Goal: Information Seeking & Learning: Learn about a topic

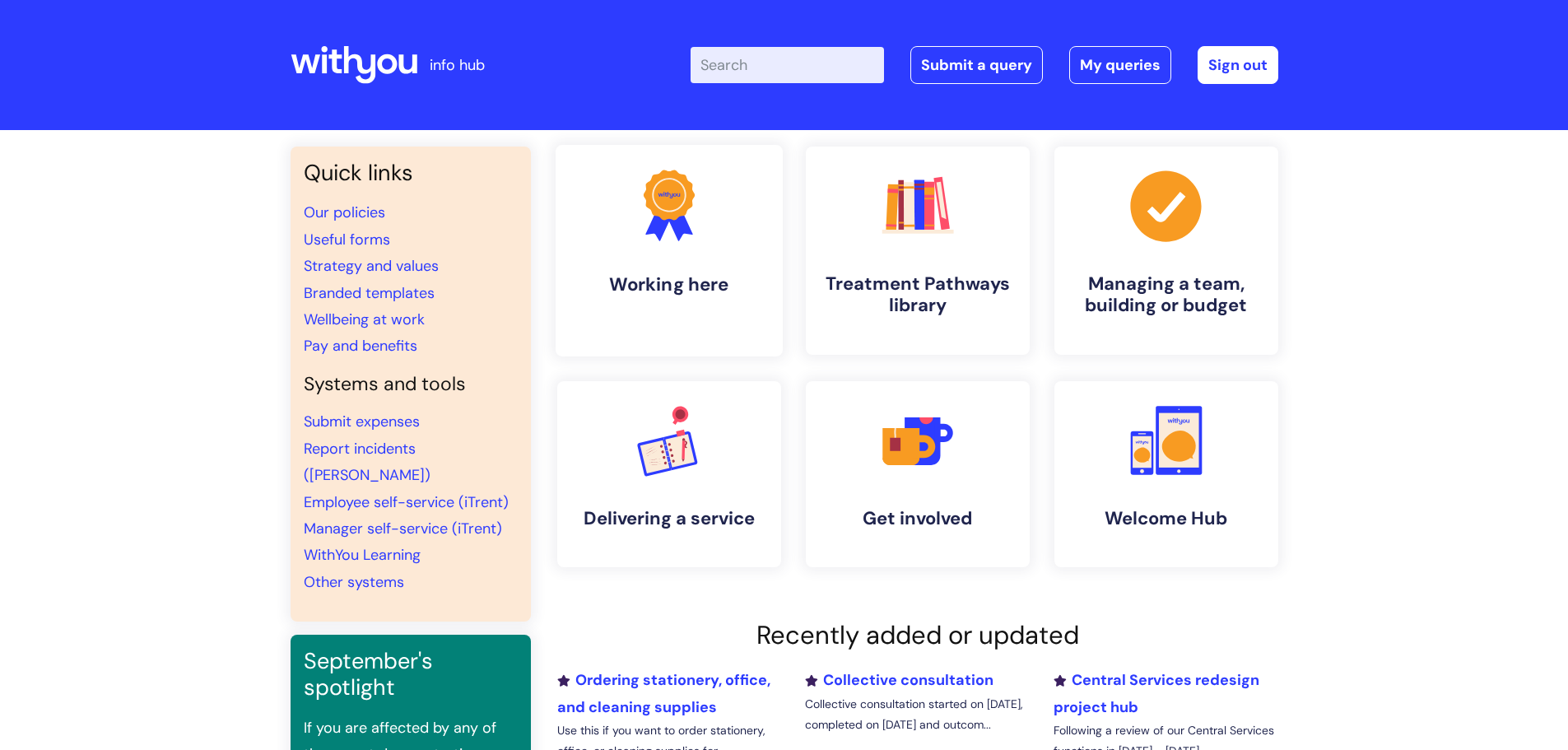
click at [683, 223] on icon at bounding box center [678, 223] width 27 height 35
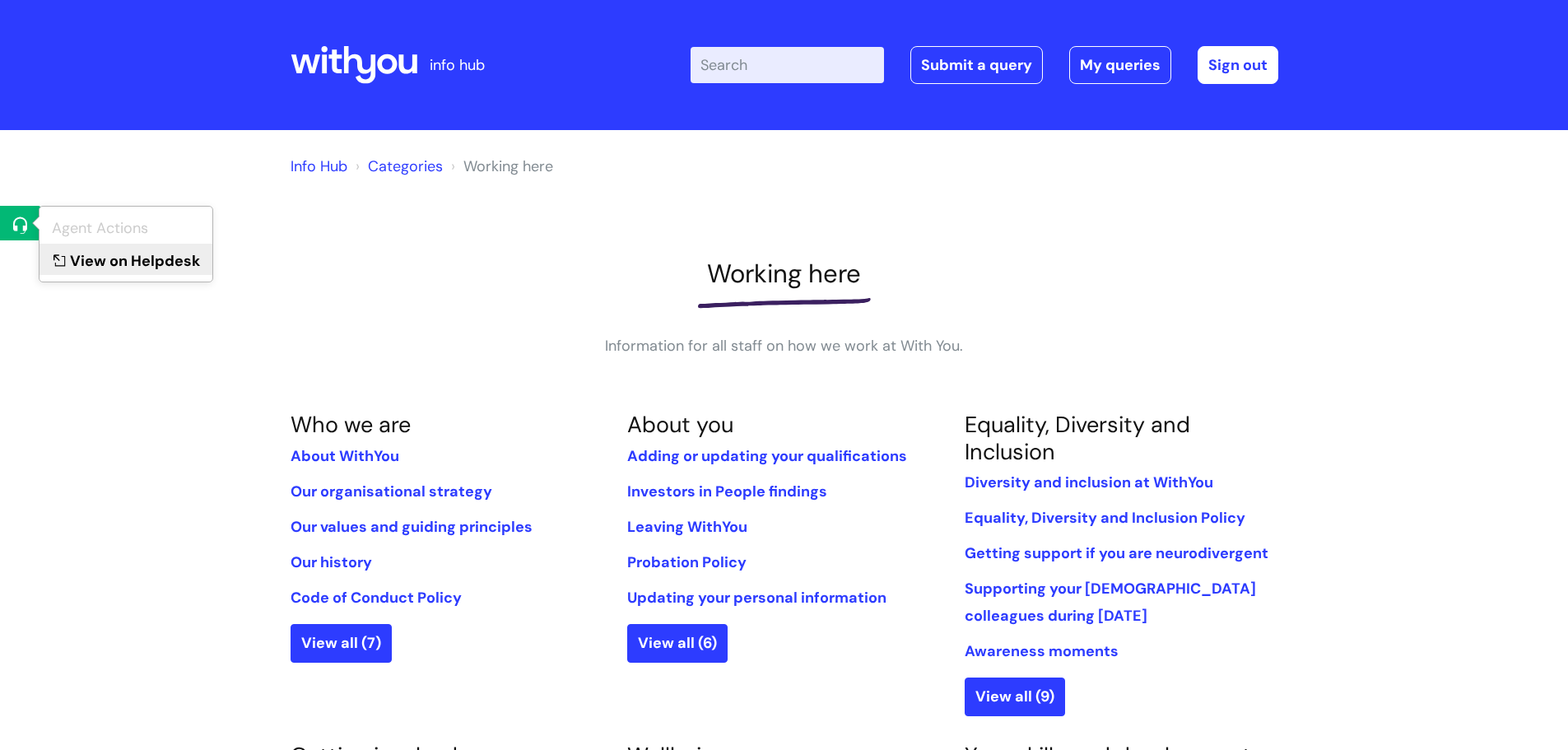
click at [84, 261] on link "View on Helpdesk" at bounding box center [126, 259] width 173 height 31
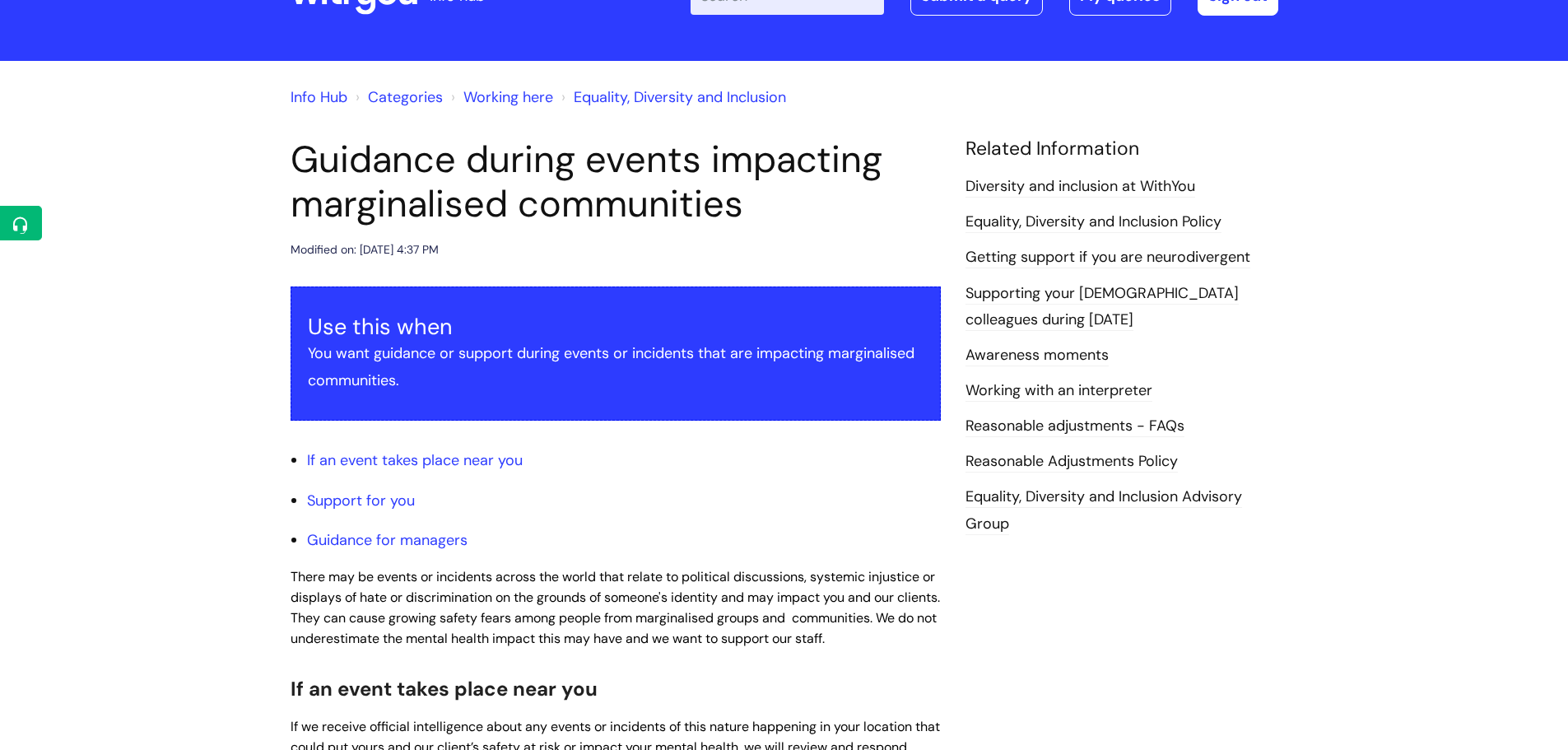
scroll to position [164, 0]
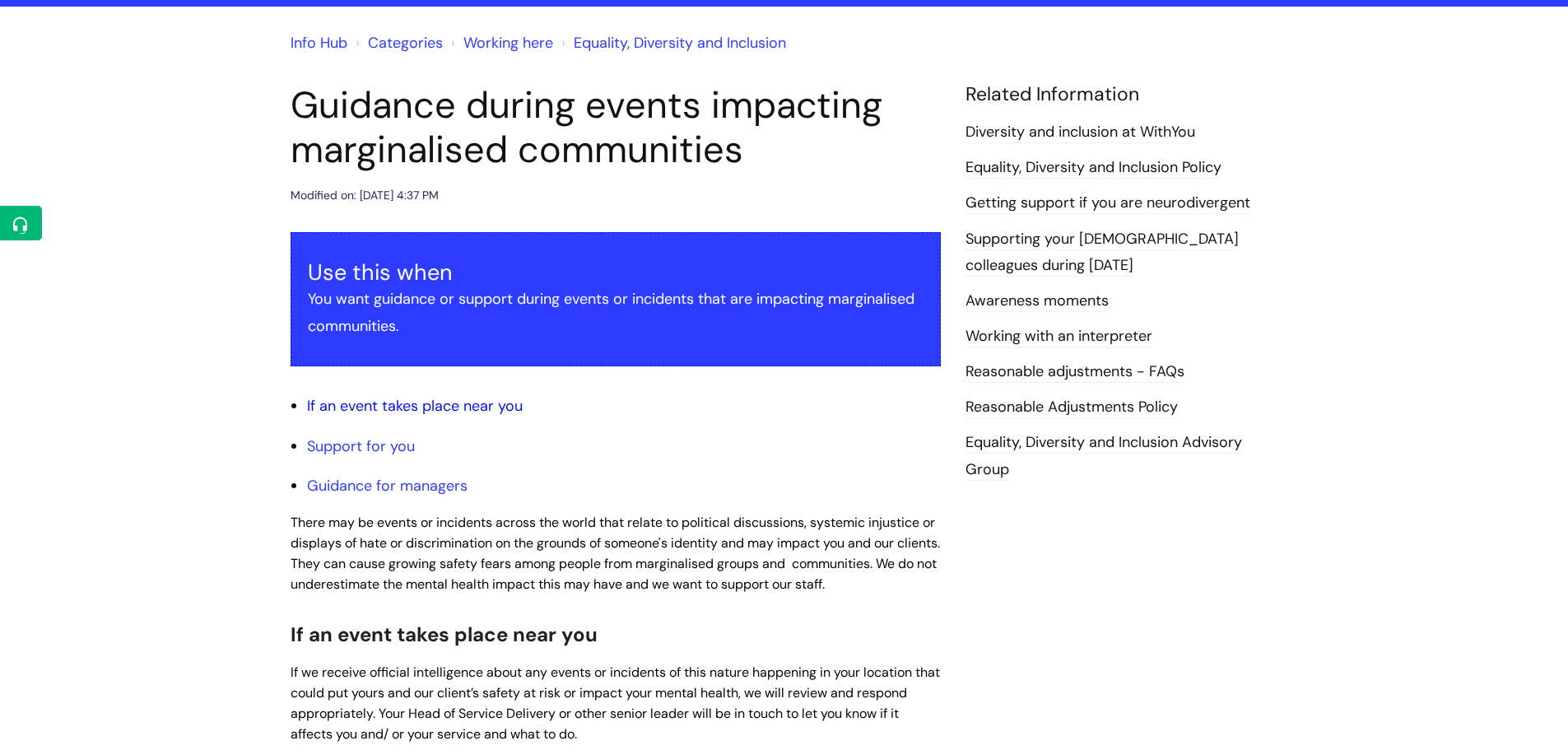
click at [506, 408] on link "If an event takes place near you" at bounding box center [415, 406] width 215 height 19
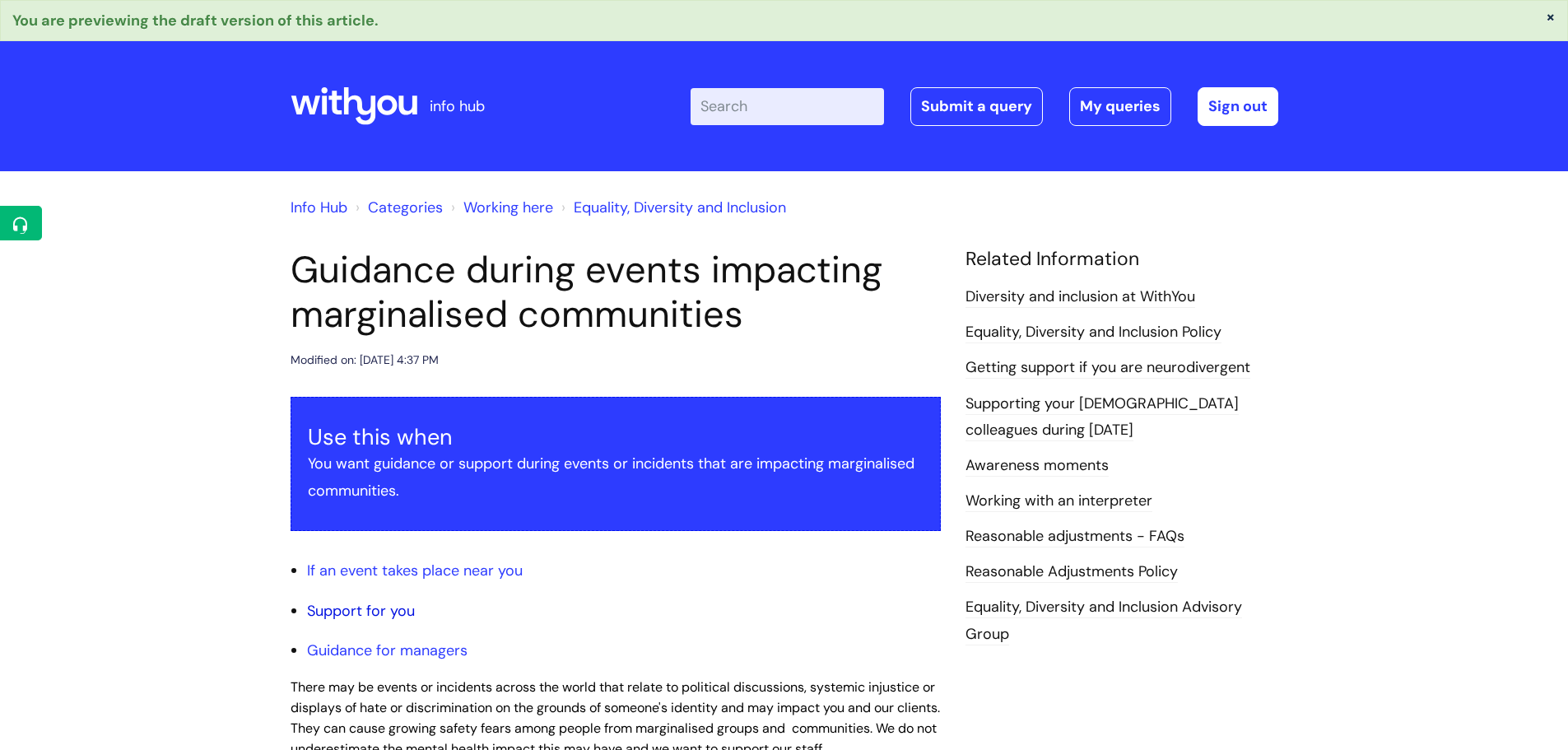
click at [381, 604] on link "Support for you" at bounding box center [361, 611] width 108 height 19
click at [388, 654] on link "Guidance for managers" at bounding box center [388, 650] width 161 height 19
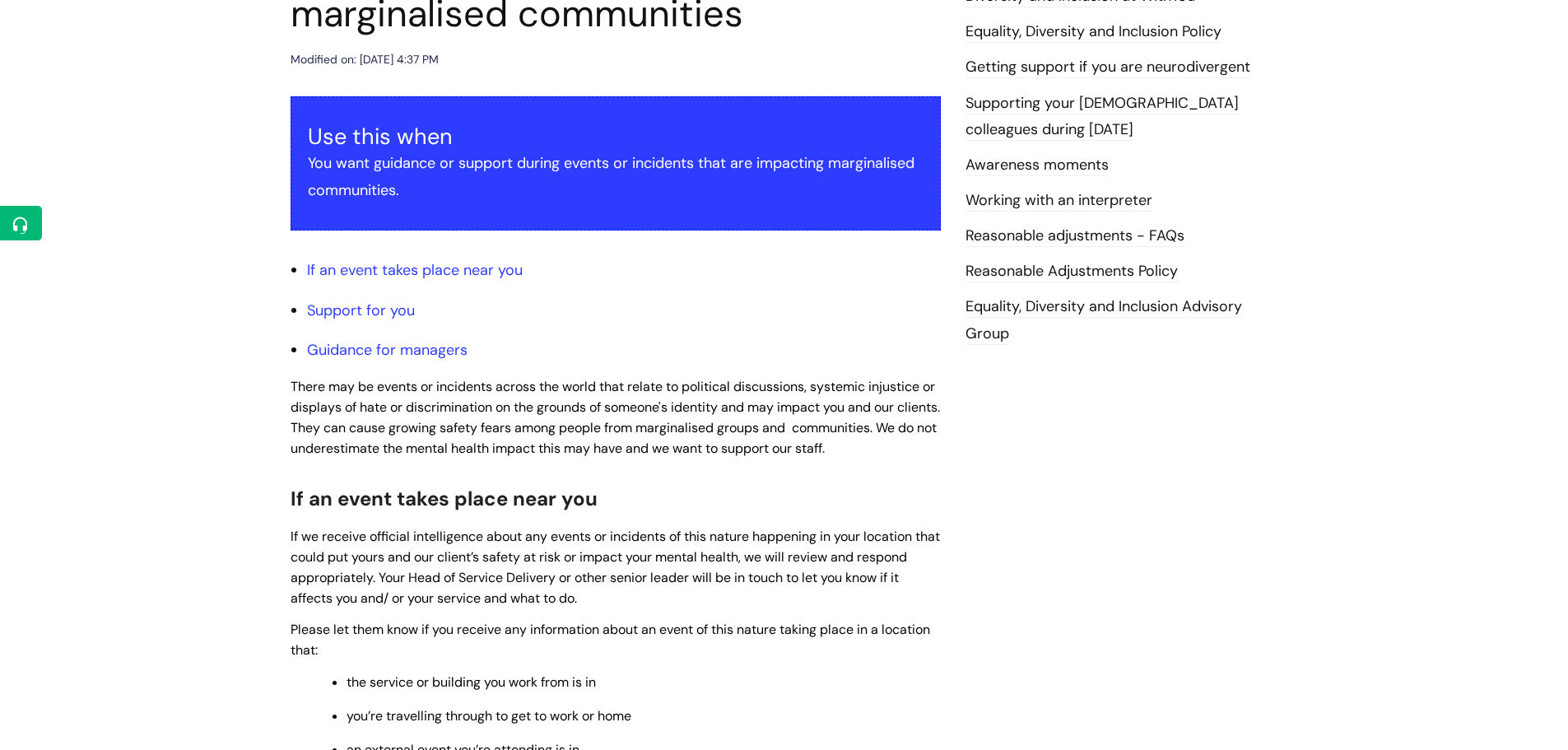
scroll to position [330, 0]
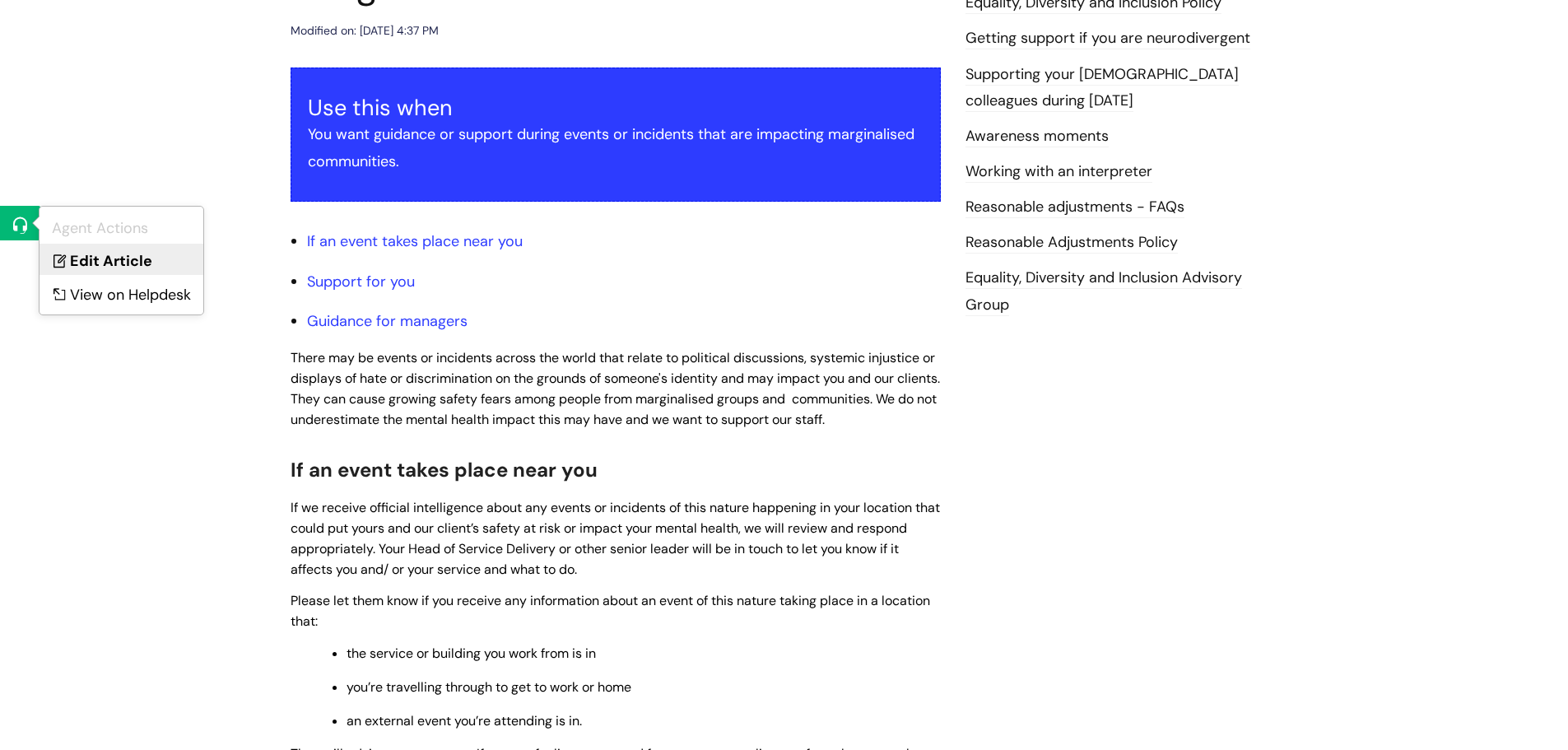
click at [92, 261] on link "Edit Article" at bounding box center [122, 259] width 164 height 31
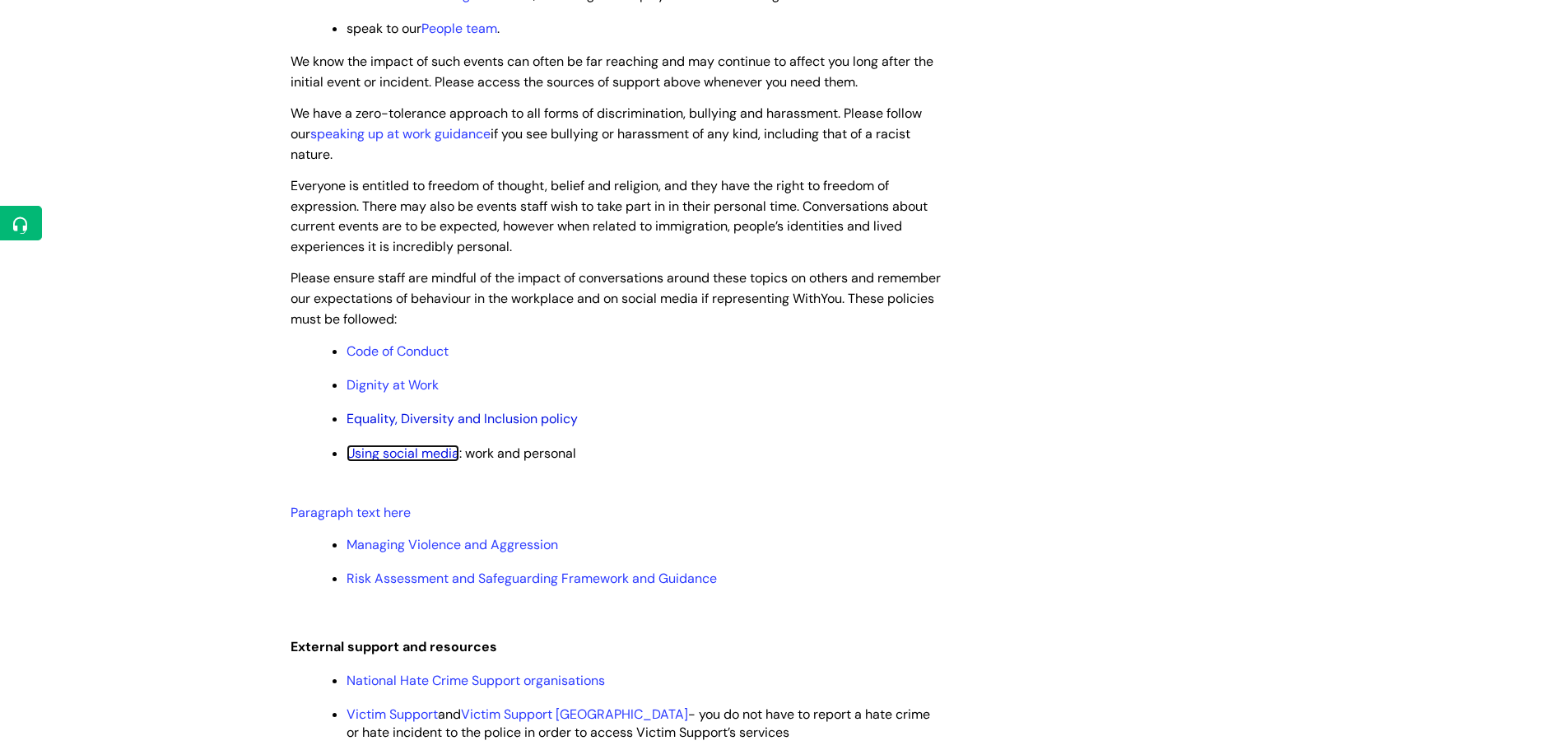
scroll to position [1482, 0]
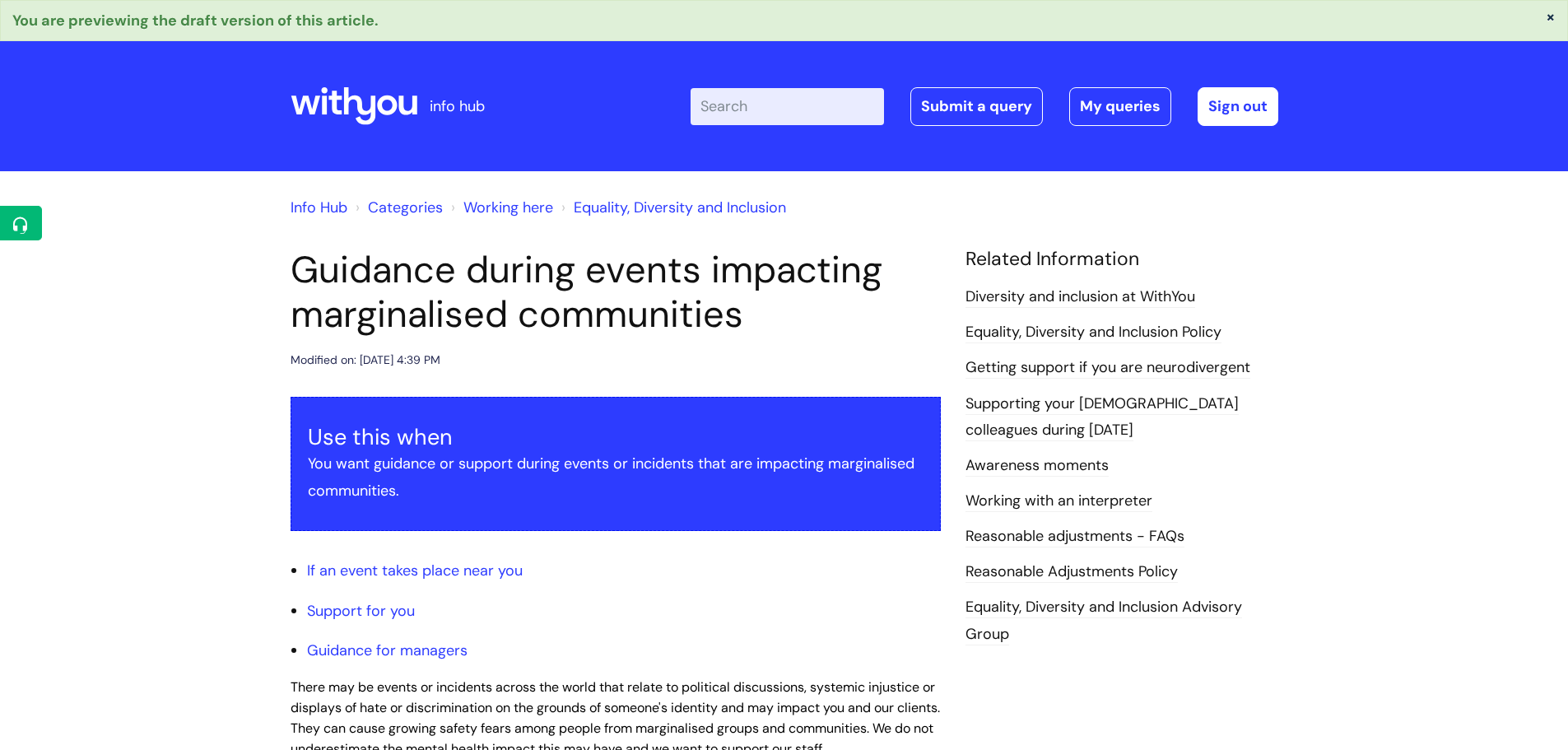
click at [303, 94] on icon at bounding box center [354, 106] width 127 height 40
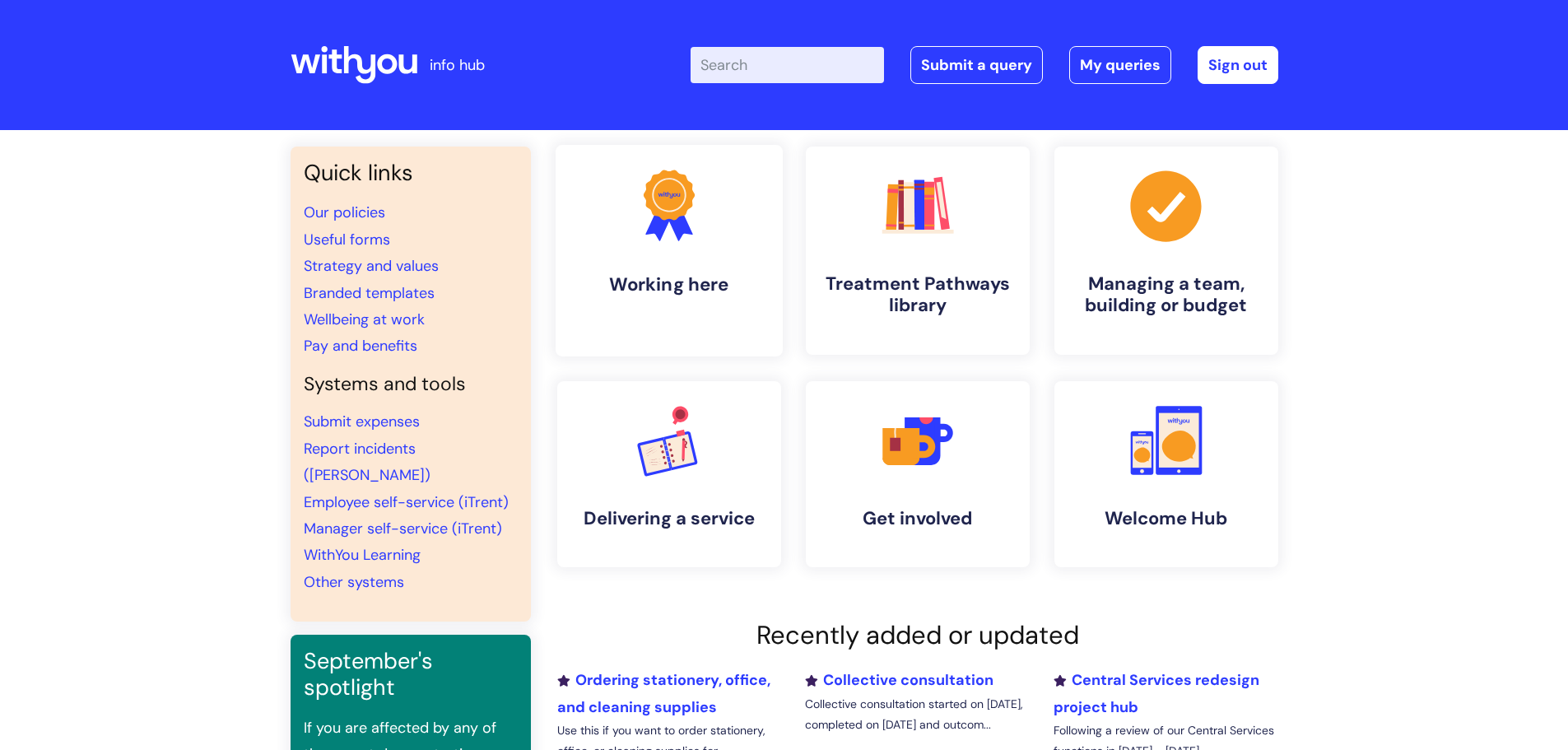
click at [648, 238] on icon ".cls-1{fill:#f89b22;}.cls-1,.cls-2,.cls-3{stroke-width:0px;}.cls-2{fill:#2d3cff…" at bounding box center [668, 205] width 81 height 81
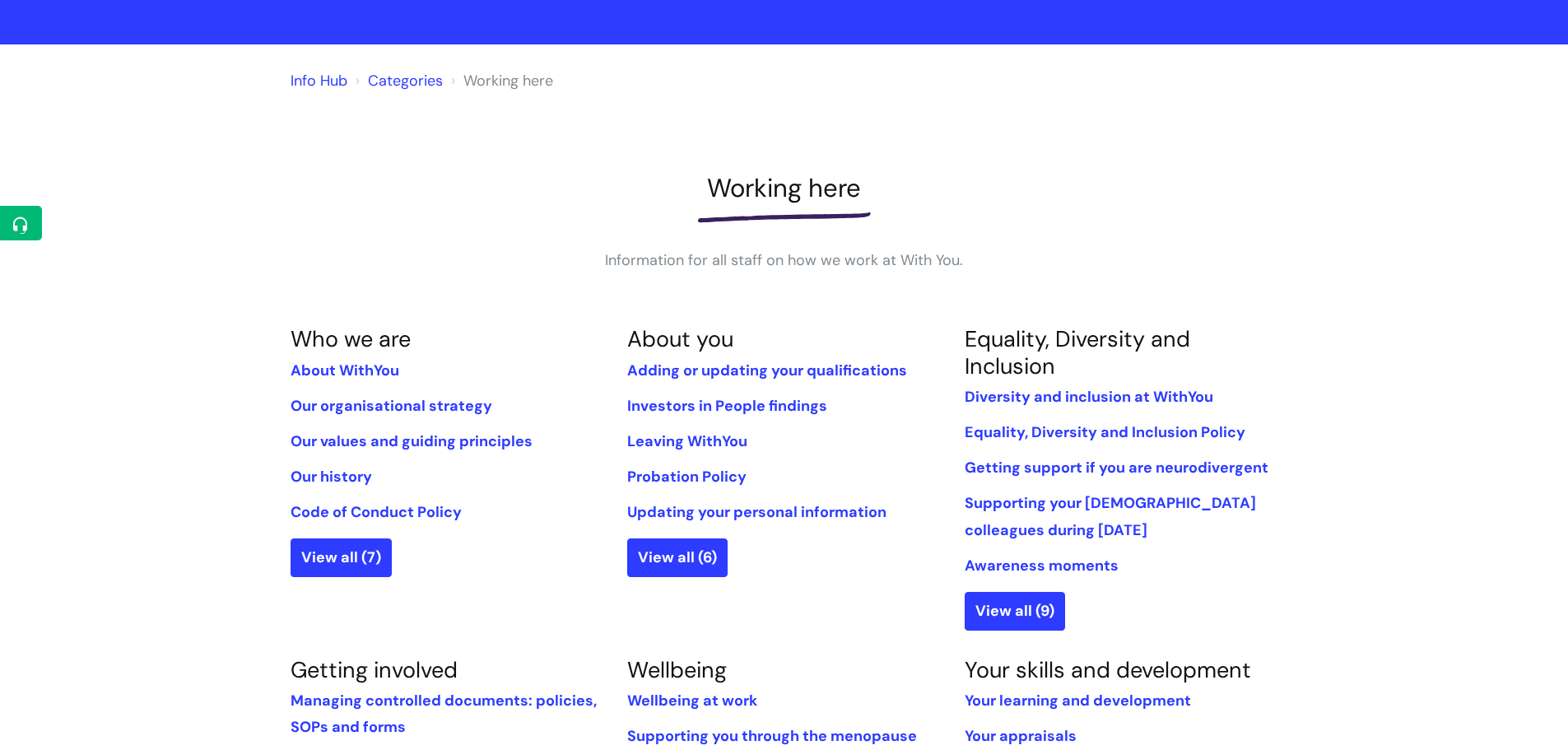
scroll to position [164, 0]
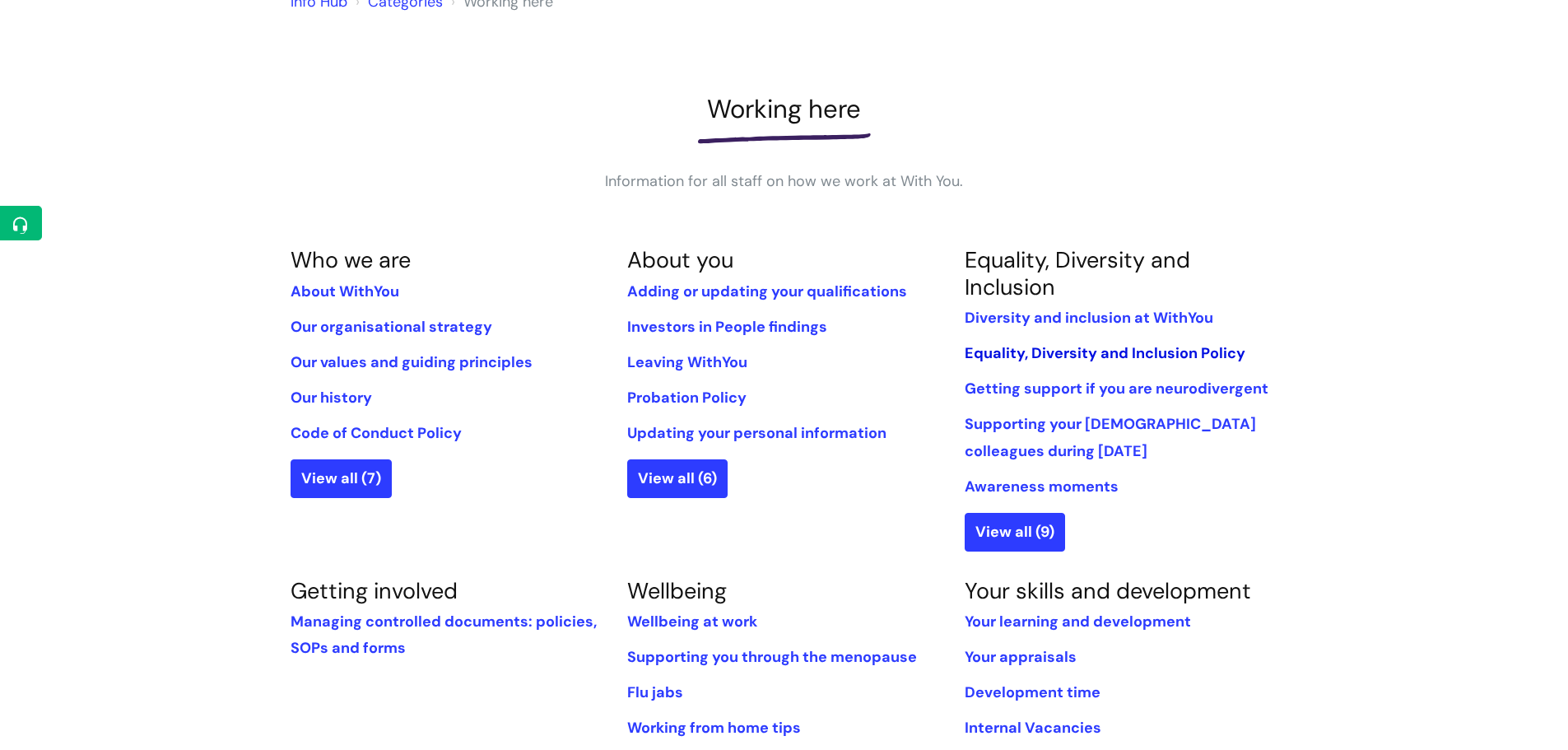
click at [1065, 346] on link "Equality, Diversity and Inclusion Policy" at bounding box center [1105, 353] width 281 height 19
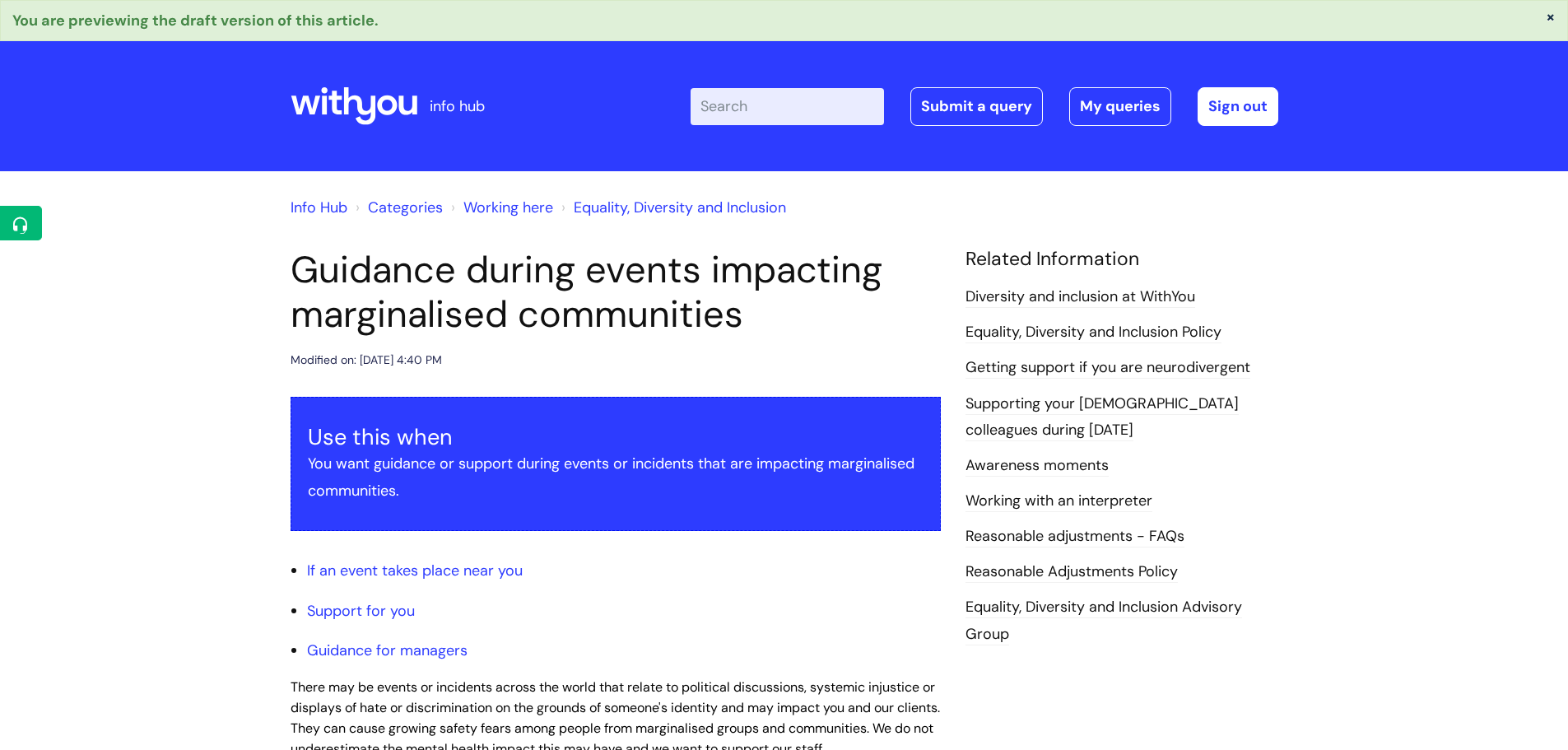
click at [617, 595] on ul "If an event takes place near you Support for you Guidance for managers" at bounding box center [624, 610] width 634 height 106
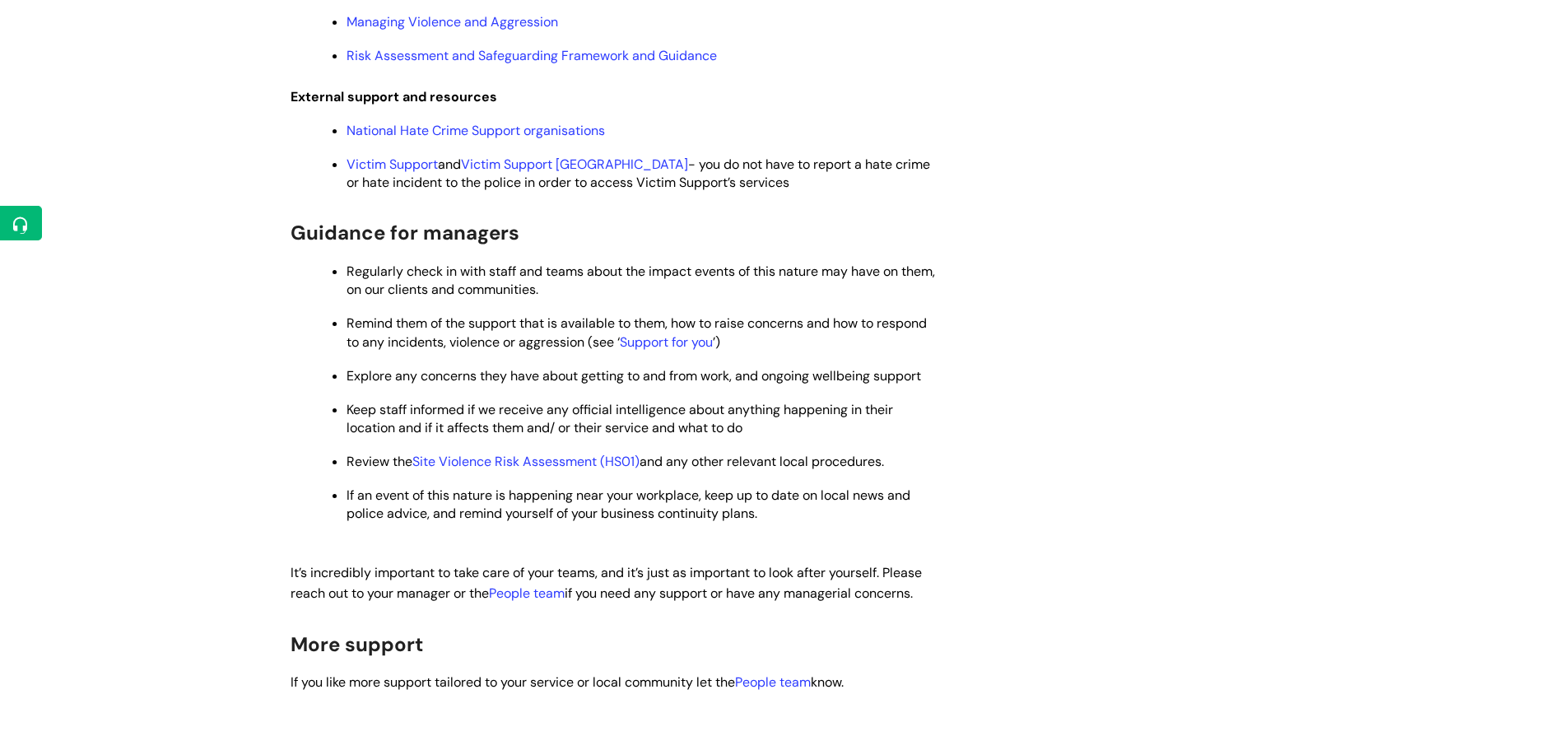
scroll to position [1895, 0]
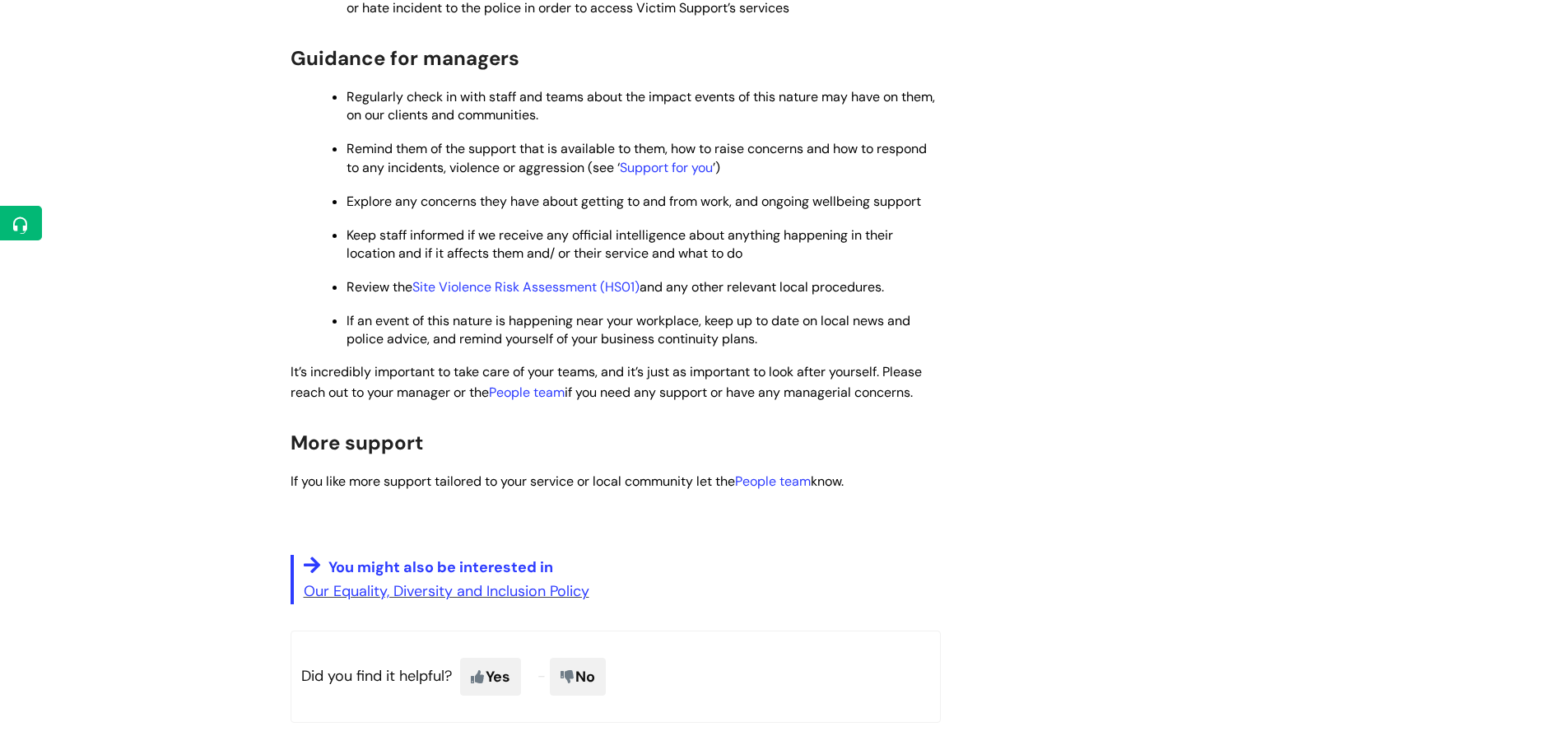
scroll to position [2141, 0]
